Goal: Task Accomplishment & Management: Complete application form

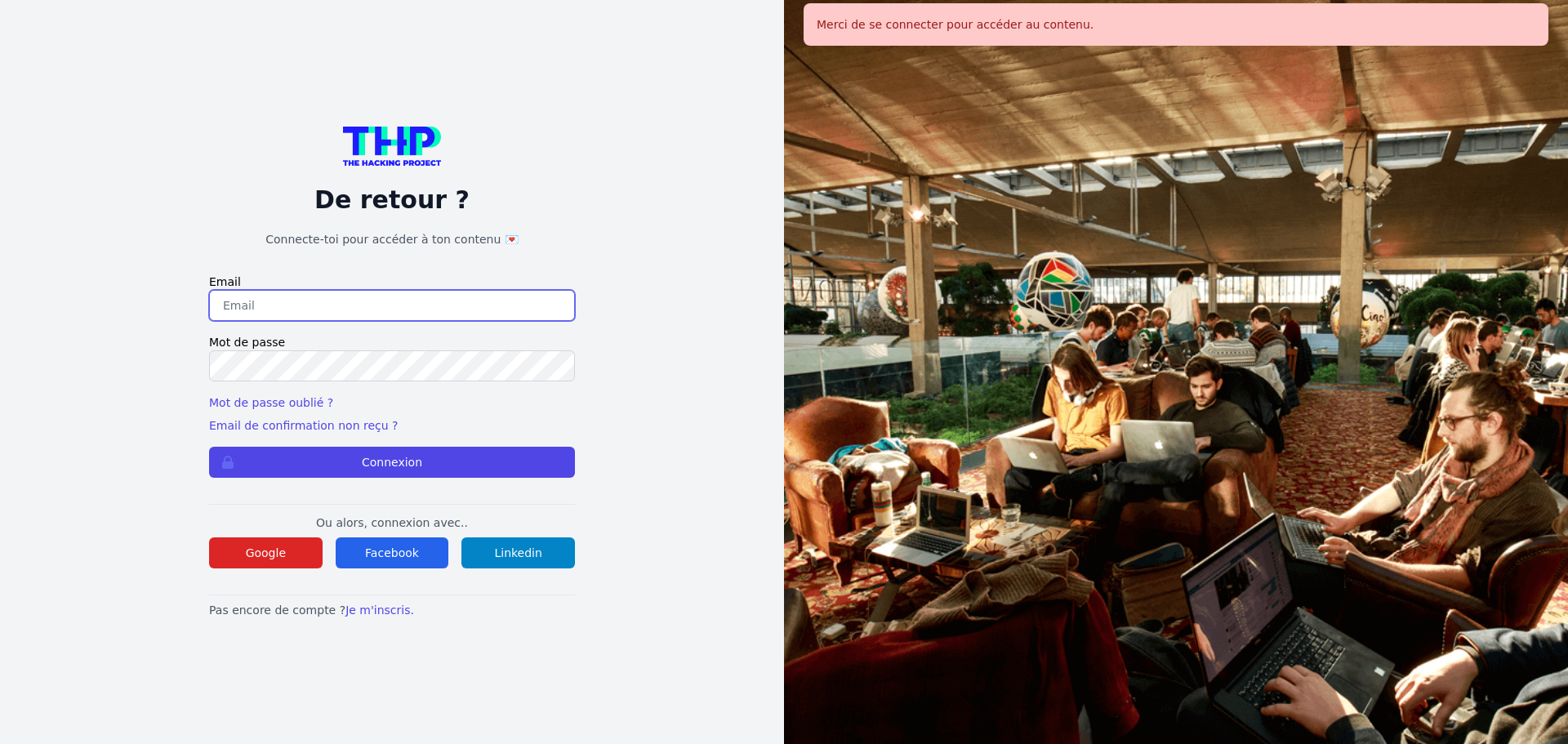
click at [371, 312] on input "email" at bounding box center [392, 305] width 365 height 31
type input "[EMAIL_ADDRESS][DOMAIN_NAME]"
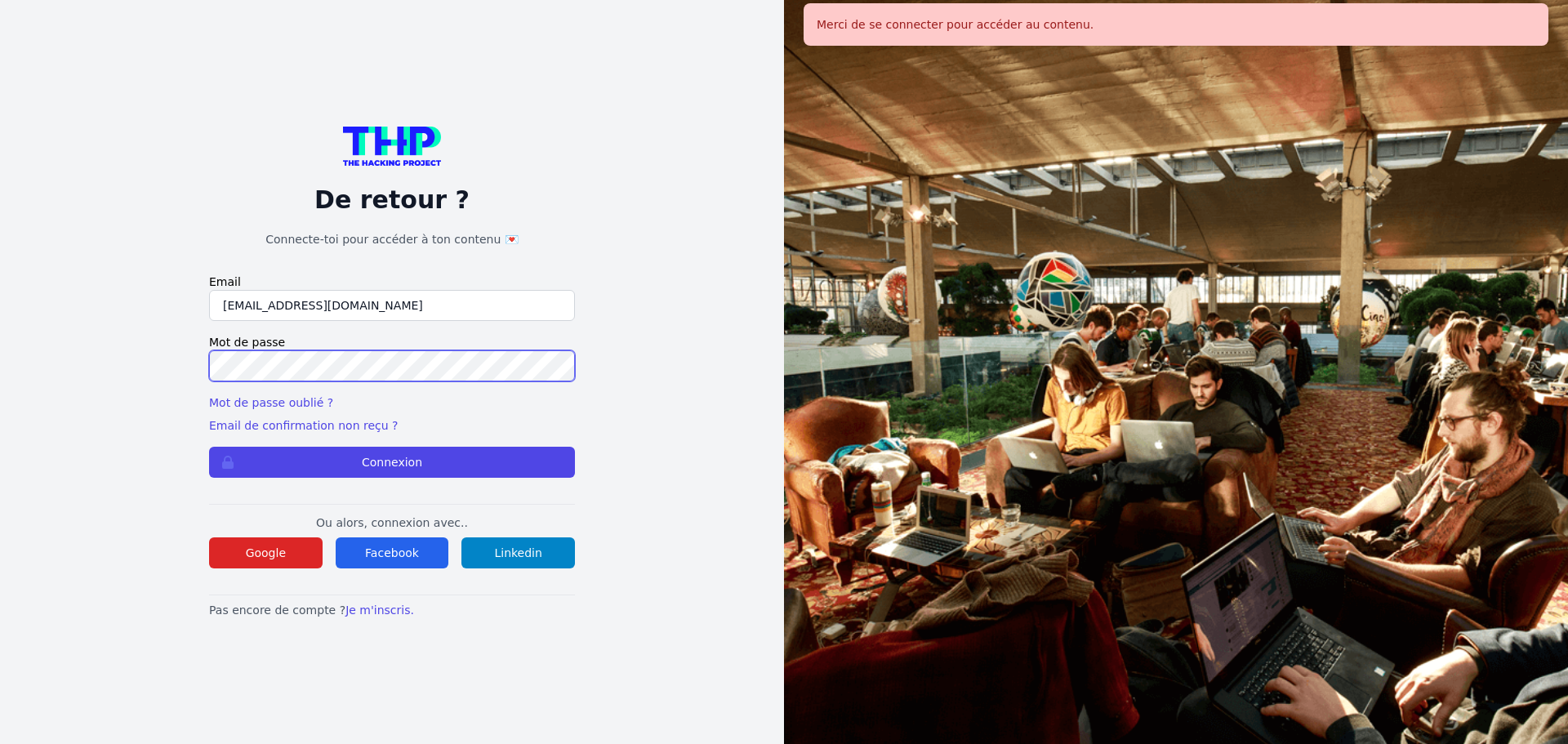
click at [209, 447] on button "Connexion" at bounding box center [392, 462] width 365 height 31
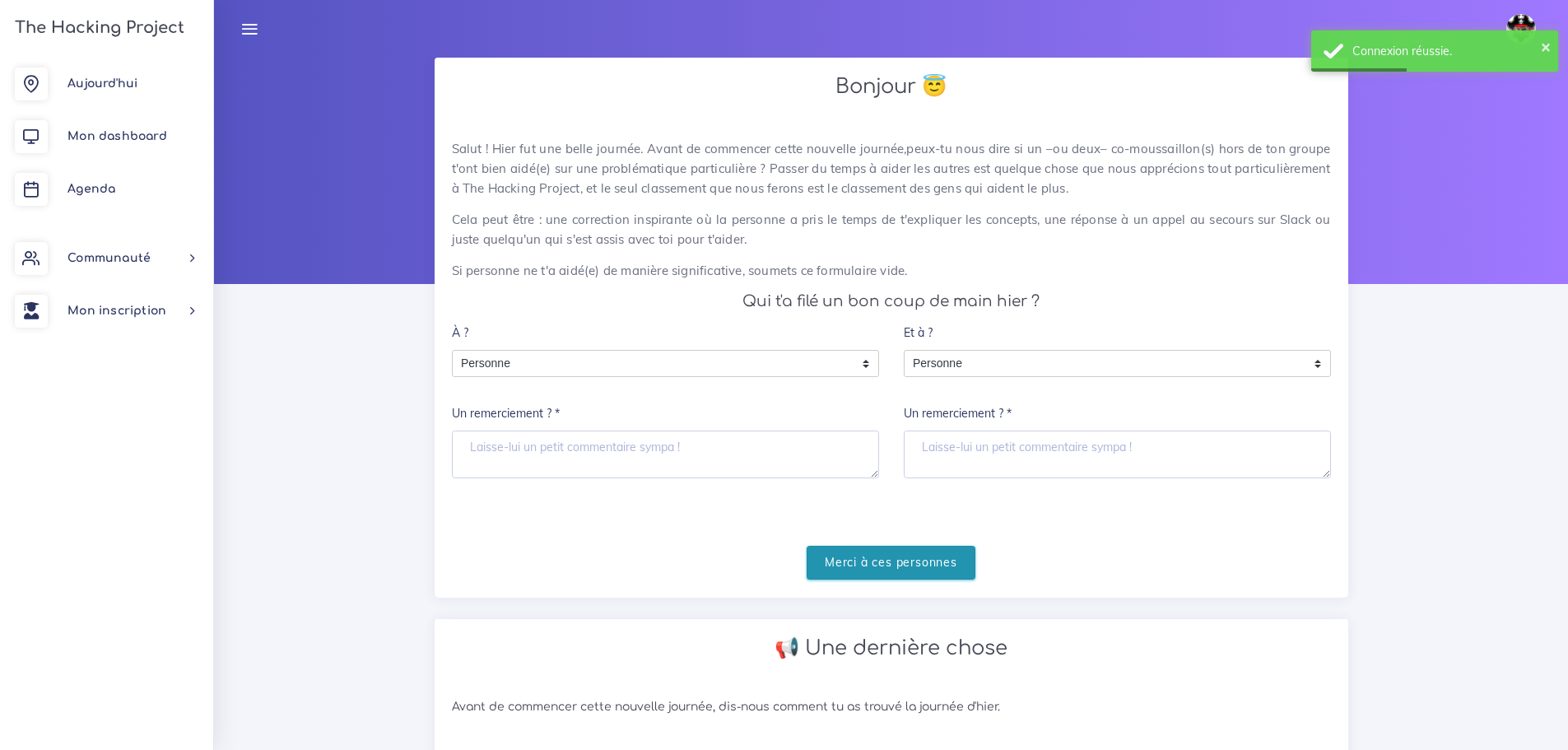
click at [904, 565] on input "Merci à ces personnes" at bounding box center [891, 563] width 169 height 34
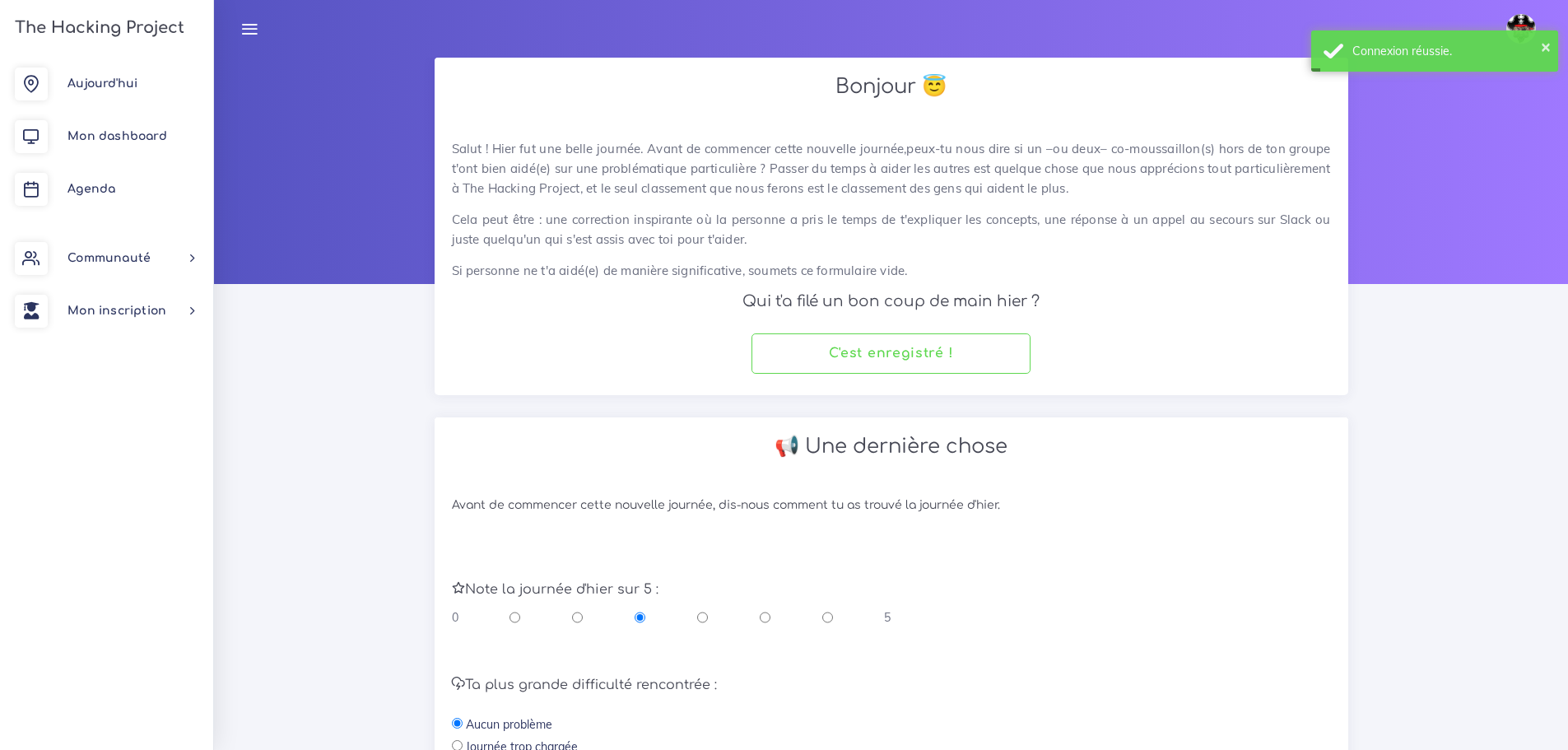
click at [771, 620] on div "0 5" at bounding box center [672, 617] width 440 height 17
click at [770, 620] on div "0 5" at bounding box center [672, 617] width 440 height 17
click at [767, 618] on input "radio" at bounding box center [764, 617] width 10 height 17
radio input "true"
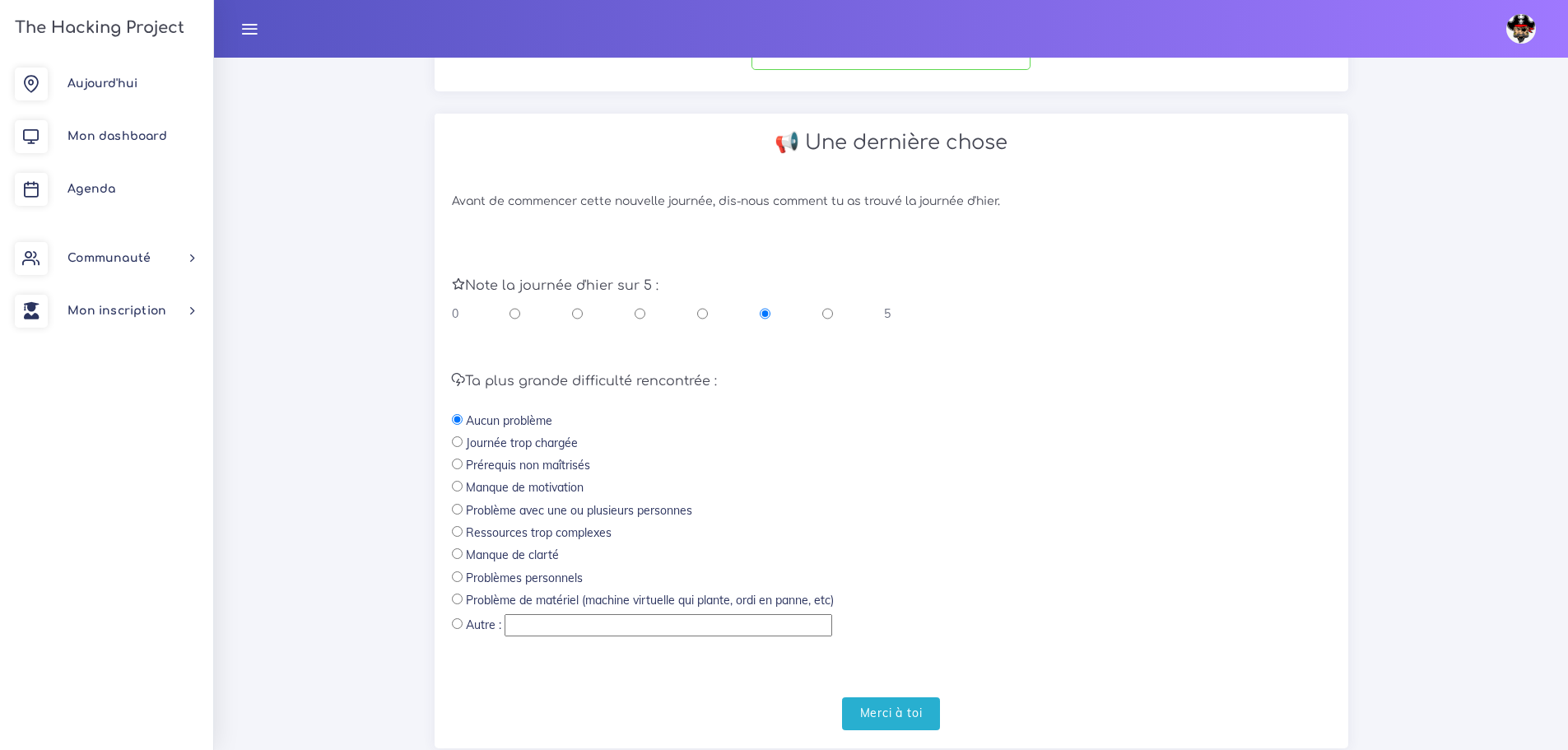
scroll to position [349, 0]
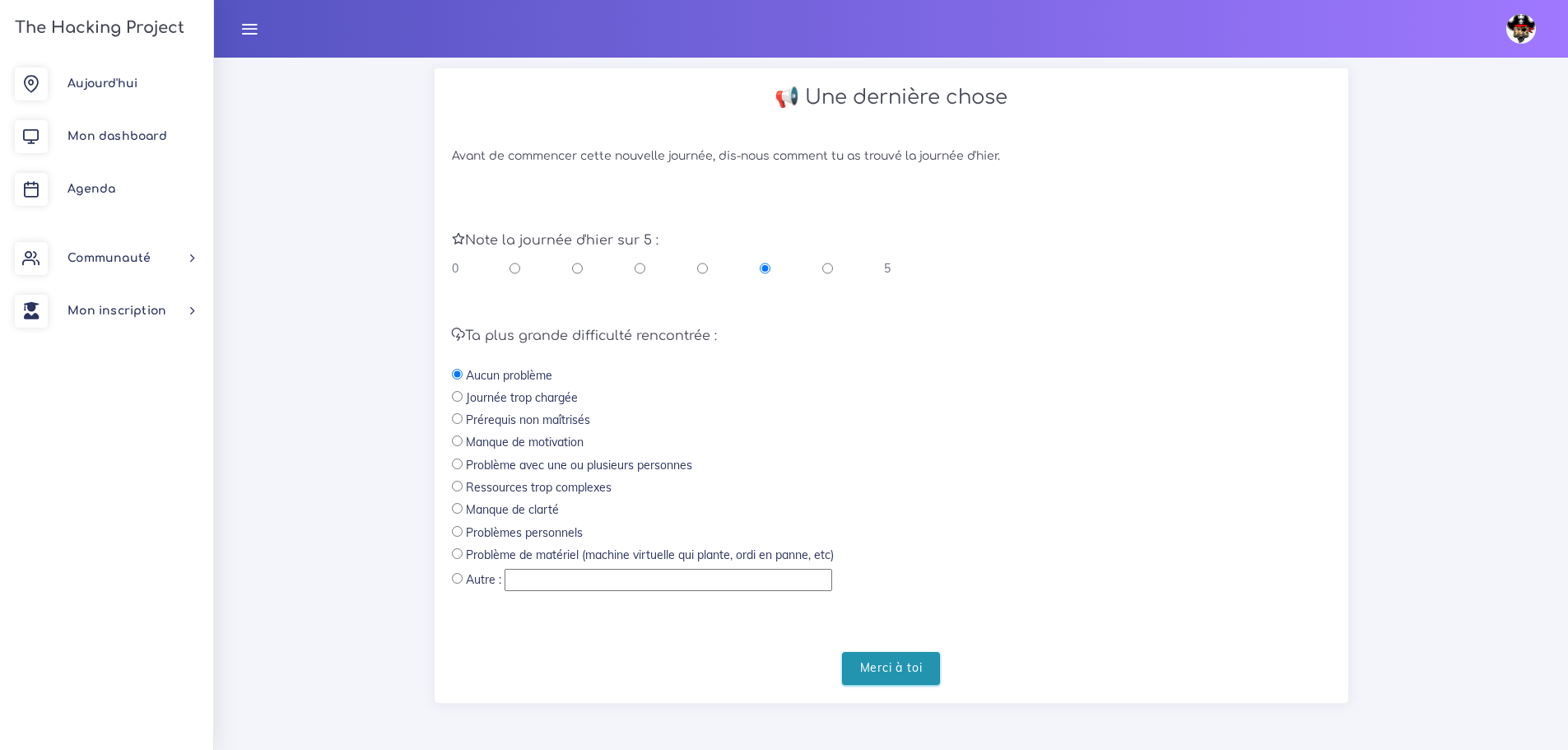
click at [908, 659] on input "Merci à toi" at bounding box center [891, 669] width 99 height 34
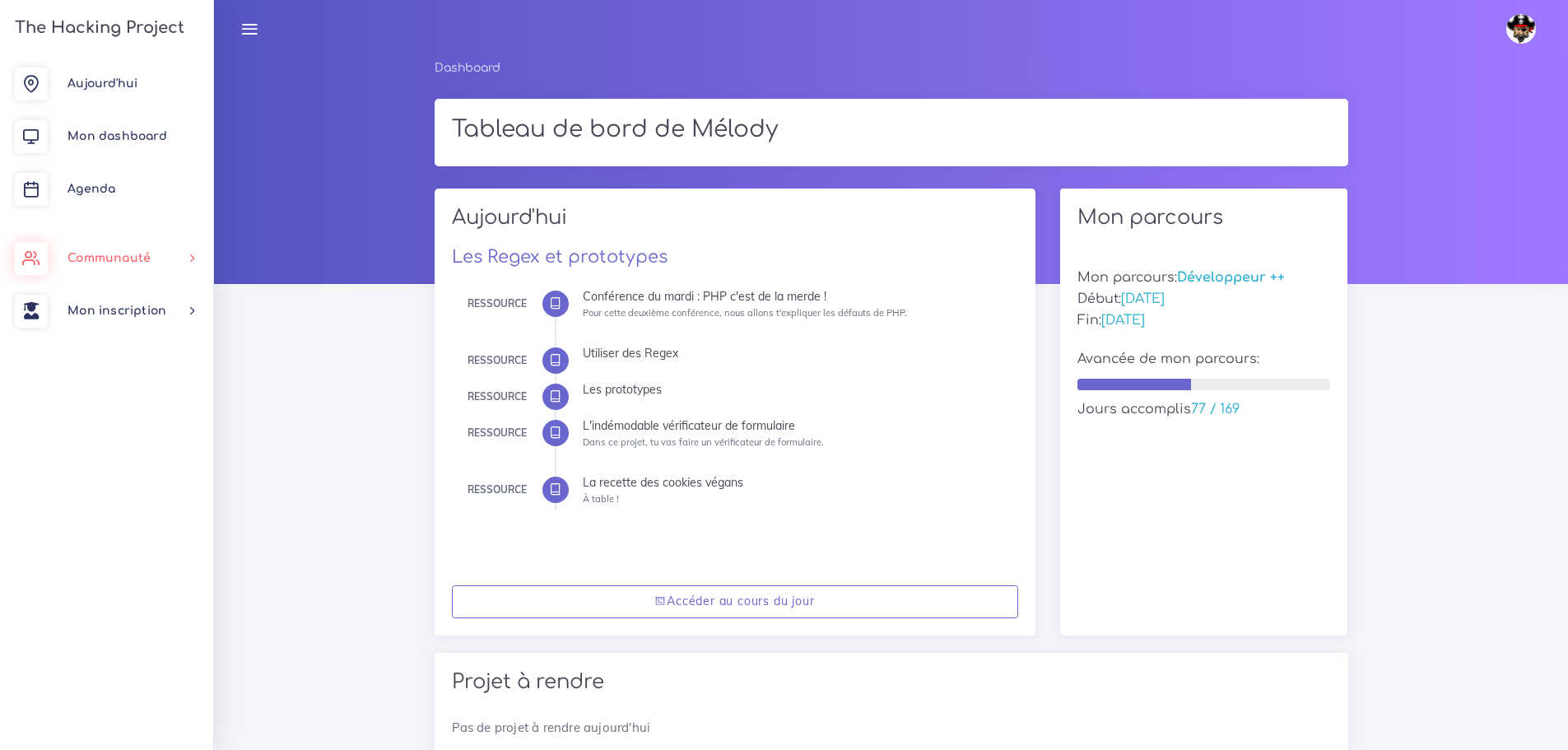
click at [174, 242] on link "Communauté" at bounding box center [106, 258] width 213 height 53
click at [123, 493] on link "Missions" at bounding box center [102, 483] width 213 height 37
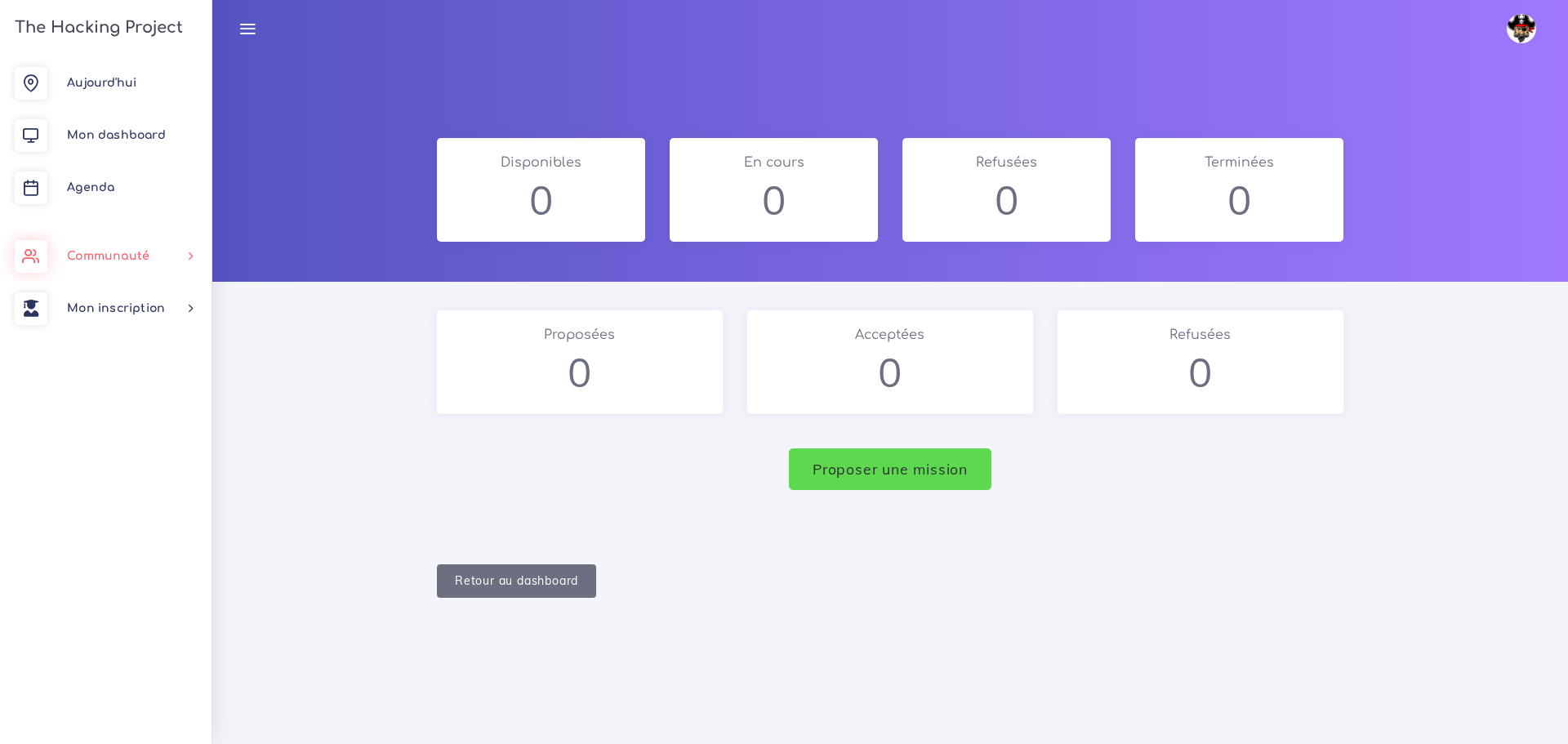
click at [164, 258] on link "Communauté" at bounding box center [105, 256] width 212 height 52
click at [135, 412] on span "Mentorat" at bounding box center [113, 406] width 53 height 12
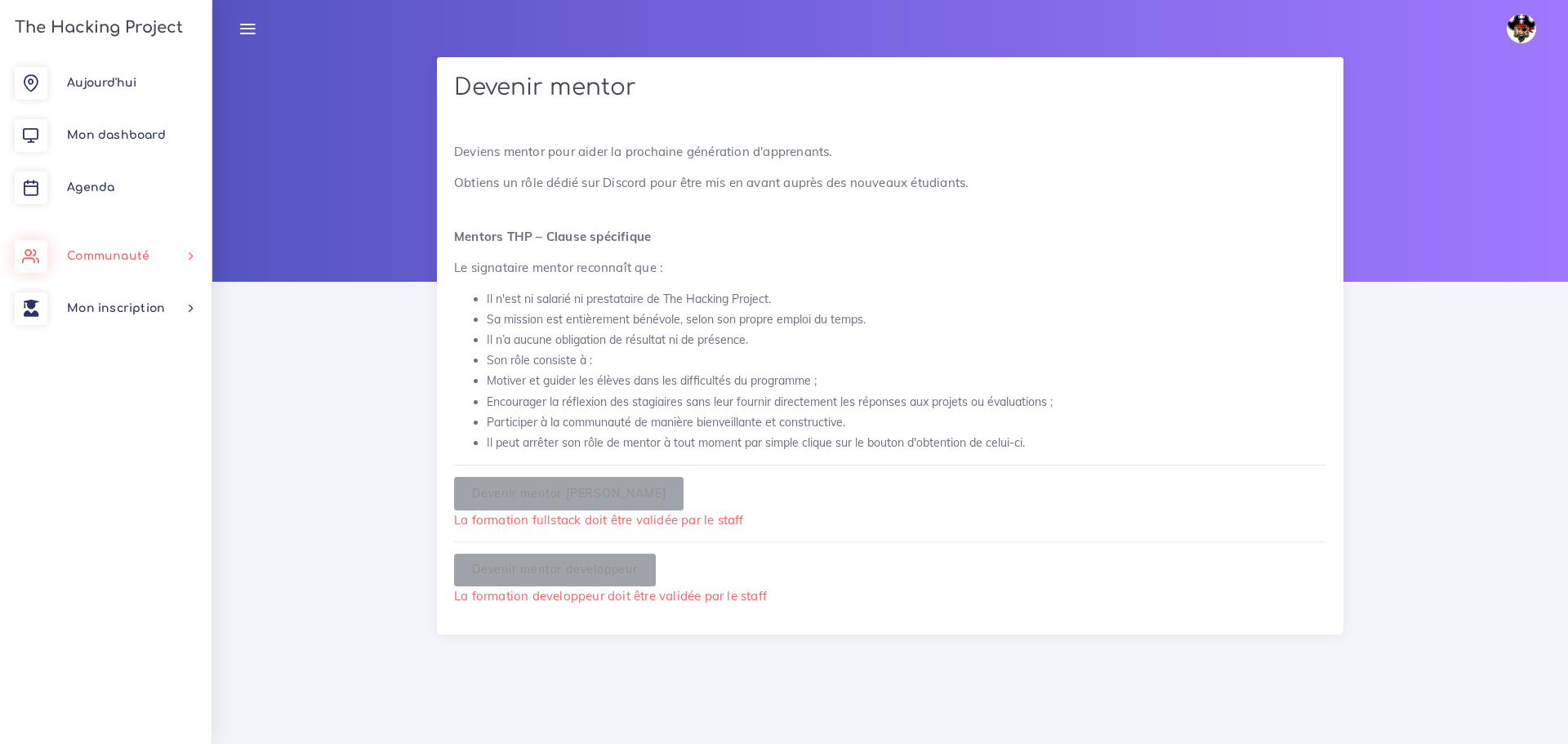
click at [119, 258] on span "Communauté" at bounding box center [108, 255] width 82 height 12
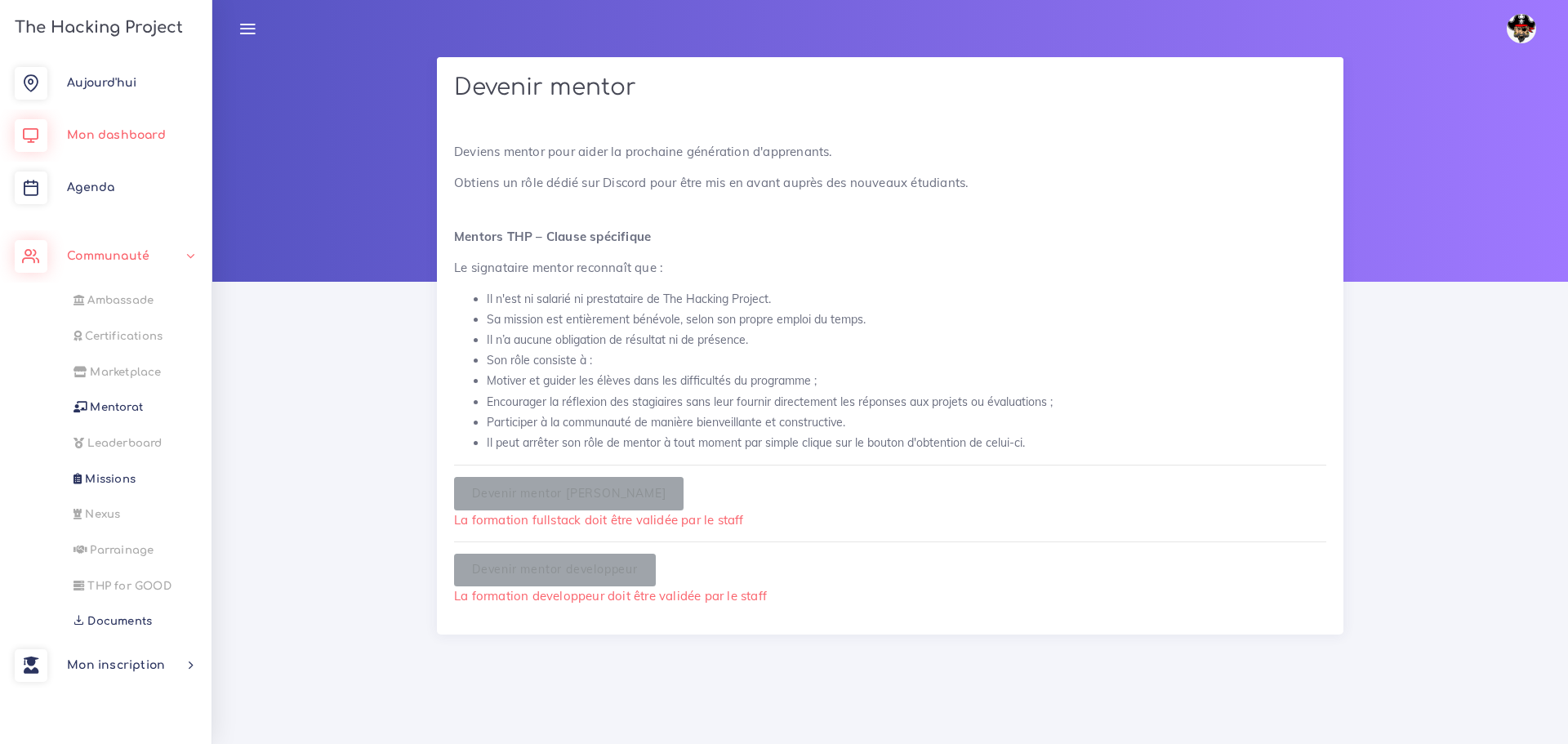
click at [123, 120] on link "Mon dashboard" at bounding box center [105, 135] width 212 height 52
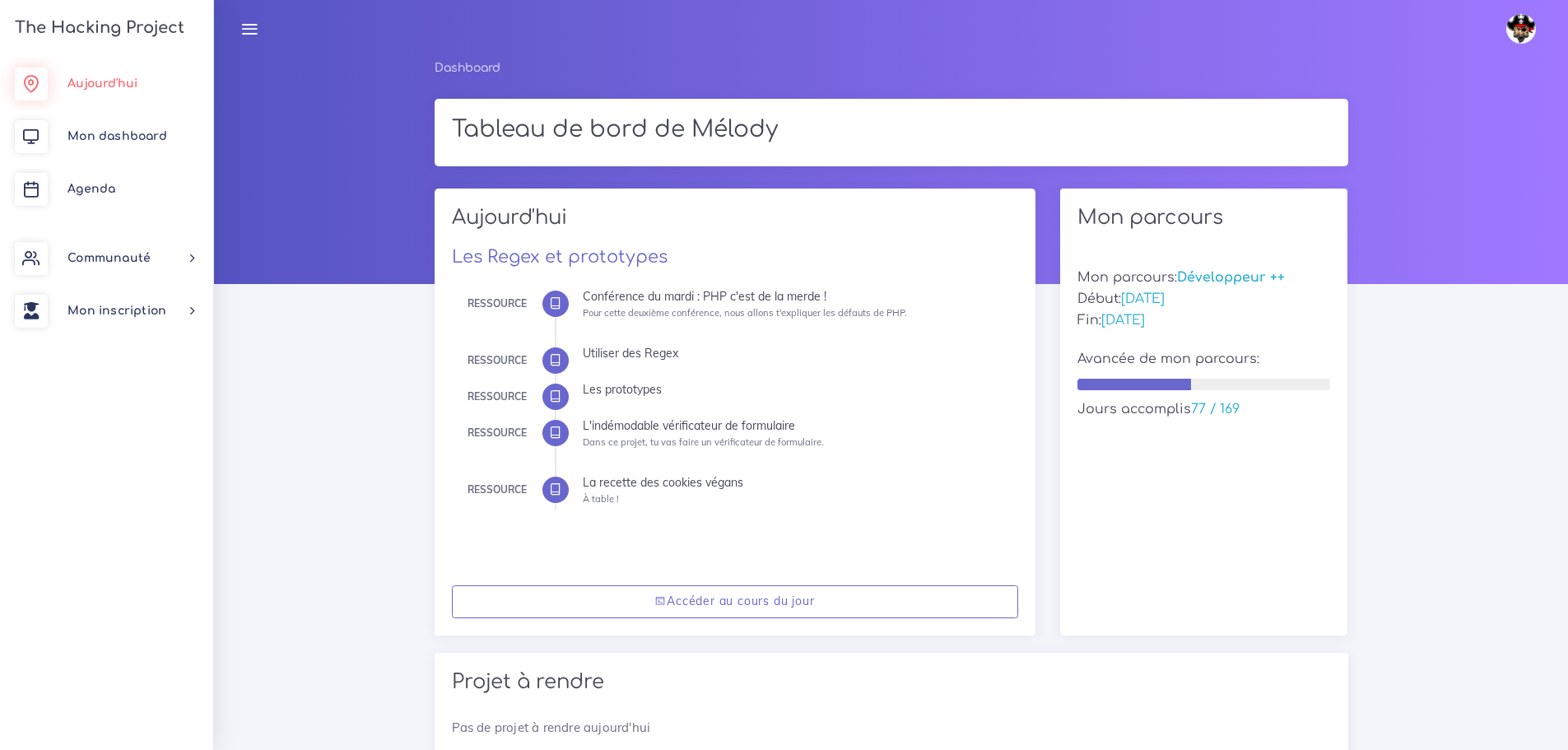
click at [125, 86] on span "Aujourd'hui" at bounding box center [102, 83] width 70 height 12
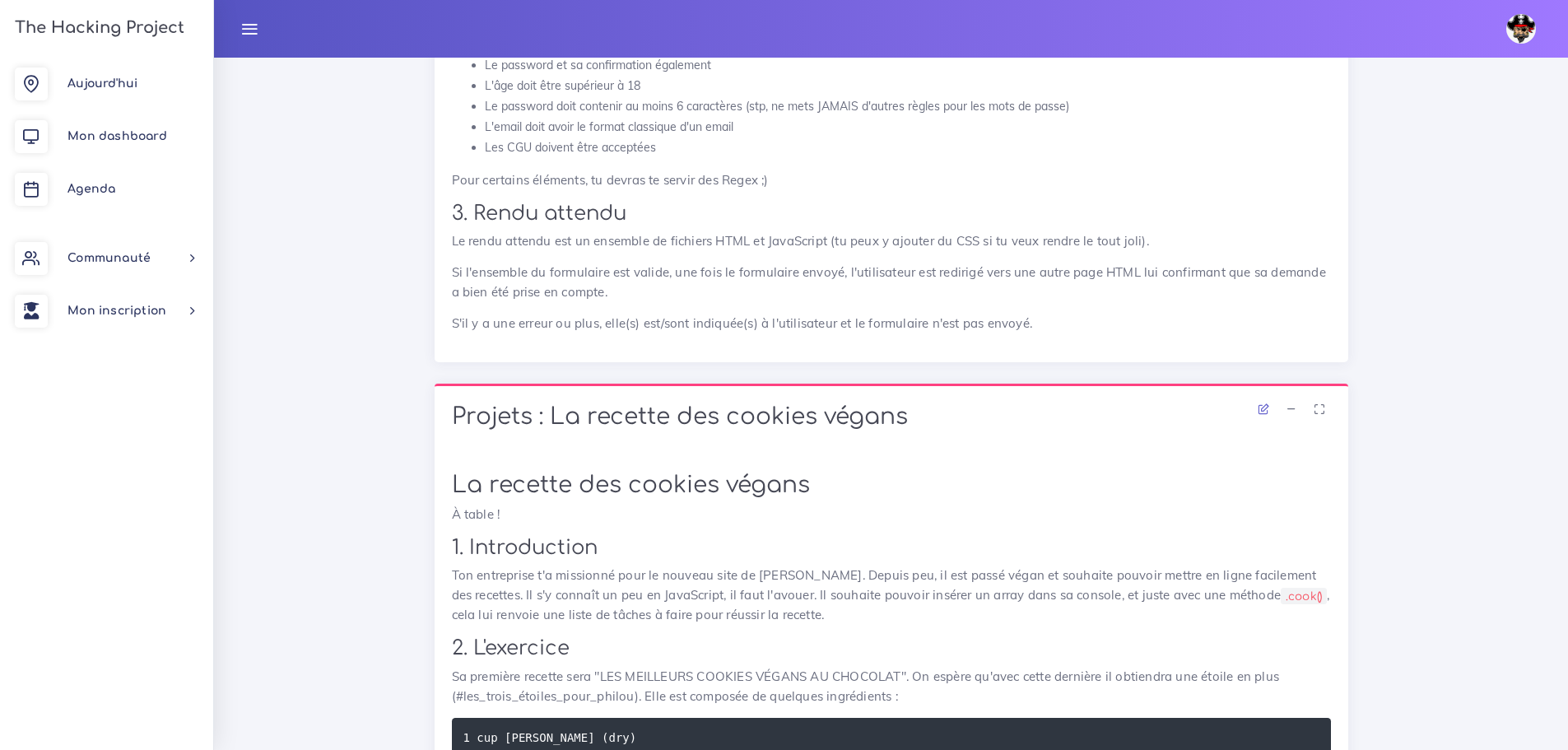
scroll to position [6997, 0]
